Goal: Transaction & Acquisition: Purchase product/service

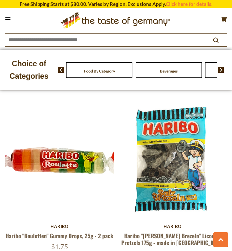
scroll to position [2183, 0]
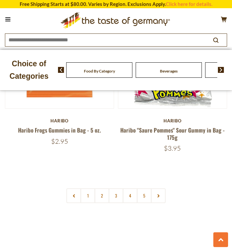
scroll to position [2992, 0]
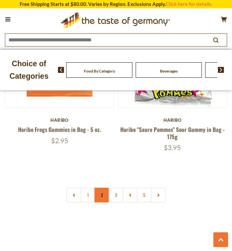
click at [102, 187] on link "2" at bounding box center [102, 194] width 15 height 15
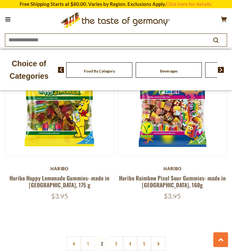
scroll to position [2965, 0]
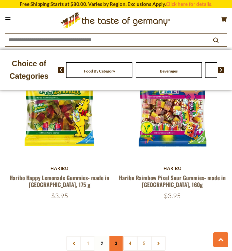
click at [117, 236] on link "3" at bounding box center [116, 243] width 15 height 15
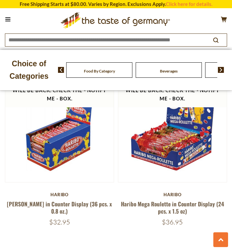
scroll to position [2958, 0]
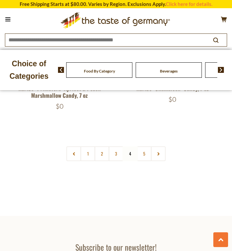
scroll to position [3079, 0]
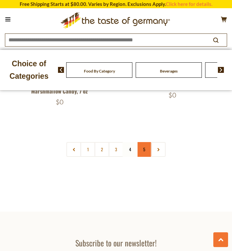
click at [145, 142] on link "5" at bounding box center [144, 149] width 15 height 15
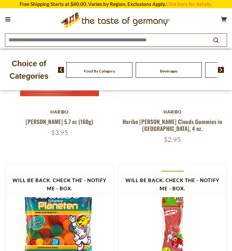
scroll to position [38, 0]
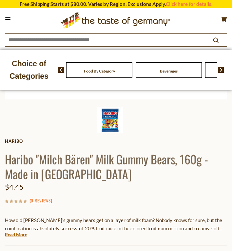
scroll to position [205, 0]
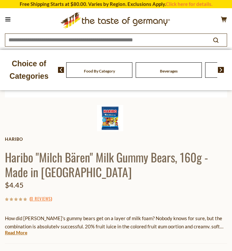
click at [109, 115] on img at bounding box center [110, 118] width 26 height 26
click at [113, 120] on img at bounding box center [110, 118] width 26 height 26
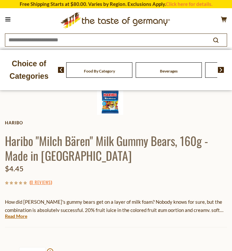
scroll to position [221, 0]
